Goal: Answer question/provide support

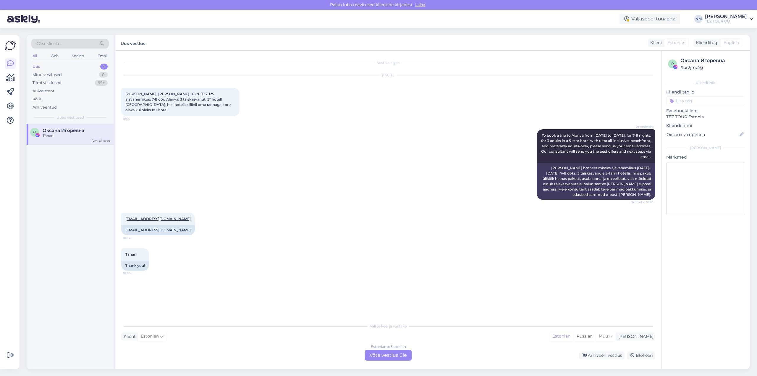
click at [102, 66] on div "1" at bounding box center [103, 67] width 7 height 6
click at [85, 131] on div "Оксана Игоревна" at bounding box center [76, 130] width 67 height 5
click at [397, 353] on div "Estonian to Estonian Võta vestlus üle" at bounding box center [388, 355] width 47 height 11
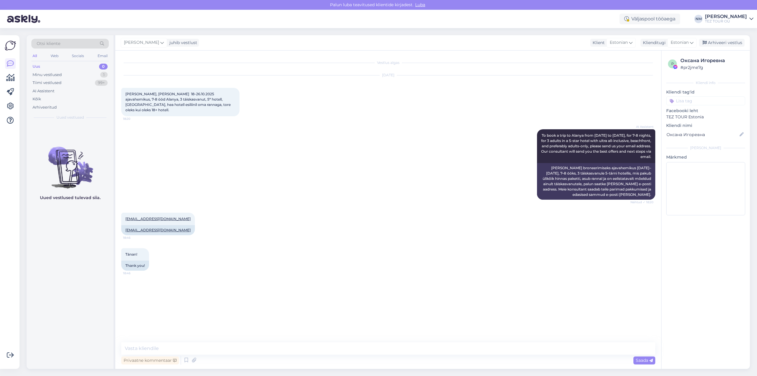
click at [689, 103] on input at bounding box center [705, 100] width 79 height 9
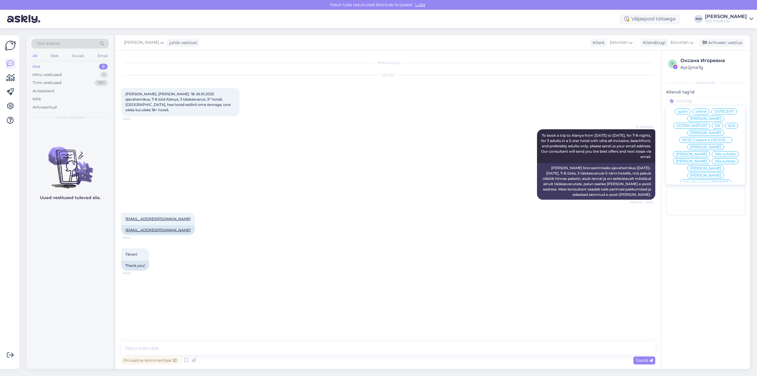
scroll to position [28, 0]
click at [717, 165] on span "[PERSON_NAME]" at bounding box center [705, 167] width 31 height 4
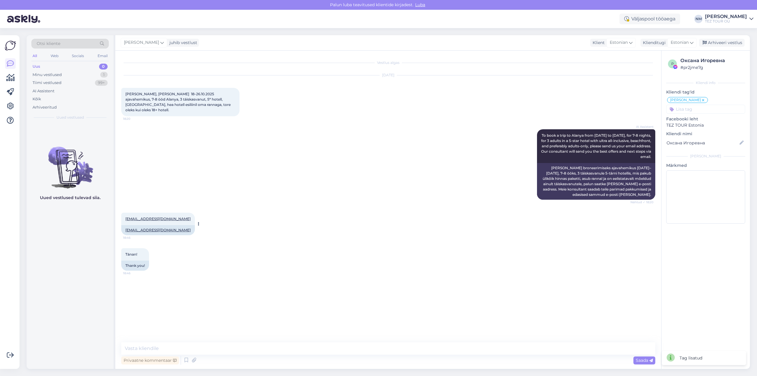
drag, startPoint x: 185, startPoint y: 225, endPoint x: 124, endPoint y: 228, distance: 61.6
click at [124, 228] on div "[EMAIL_ADDRESS][DOMAIN_NAME]" at bounding box center [158, 230] width 74 height 10
copy link "[EMAIL_ADDRESS][DOMAIN_NAME]"
click at [392, 194] on div "AI Assistent To book a trip to [GEOGRAPHIC_DATA] from [DATE] to [DATE], for 7-8…" at bounding box center [388, 164] width 534 height 83
drag, startPoint x: 175, startPoint y: 224, endPoint x: 125, endPoint y: 224, distance: 50.6
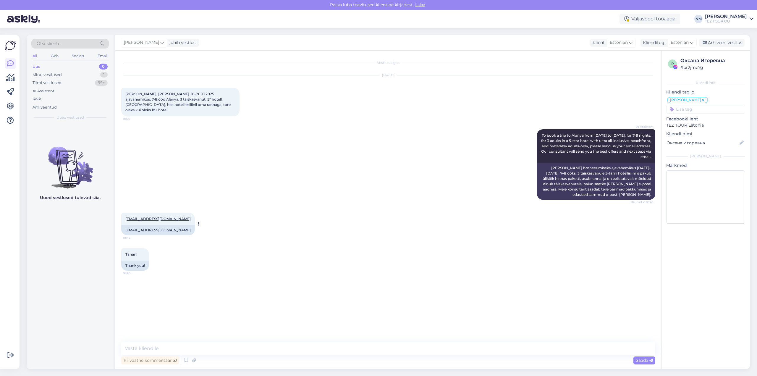
click at [125, 225] on div "[EMAIL_ADDRESS][DOMAIN_NAME]" at bounding box center [158, 230] width 74 height 10
copy link "[EMAIL_ADDRESS][DOMAIN_NAME]"
click at [144, 347] on textarea at bounding box center [388, 348] width 534 height 12
paste textarea "Täname, et tunnete huvi TEZ TOURi poolt pakutavate reisiteenuste vastu."
type textarea "Tere! Täname, et tunnete huvi TEZ TOURi poolt pakutavate reisiteenuste vastu."
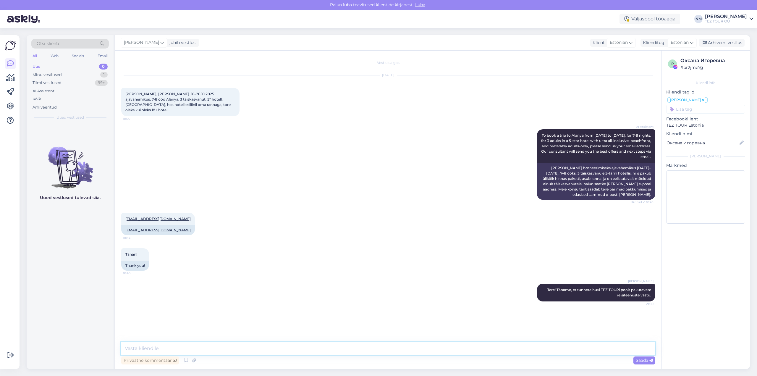
click at [159, 346] on textarea at bounding box center [388, 348] width 534 height 12
type textarea "Soovitud pakkumine on saadetud märgitud e-mailile."
